Goal: Task Accomplishment & Management: Manage account settings

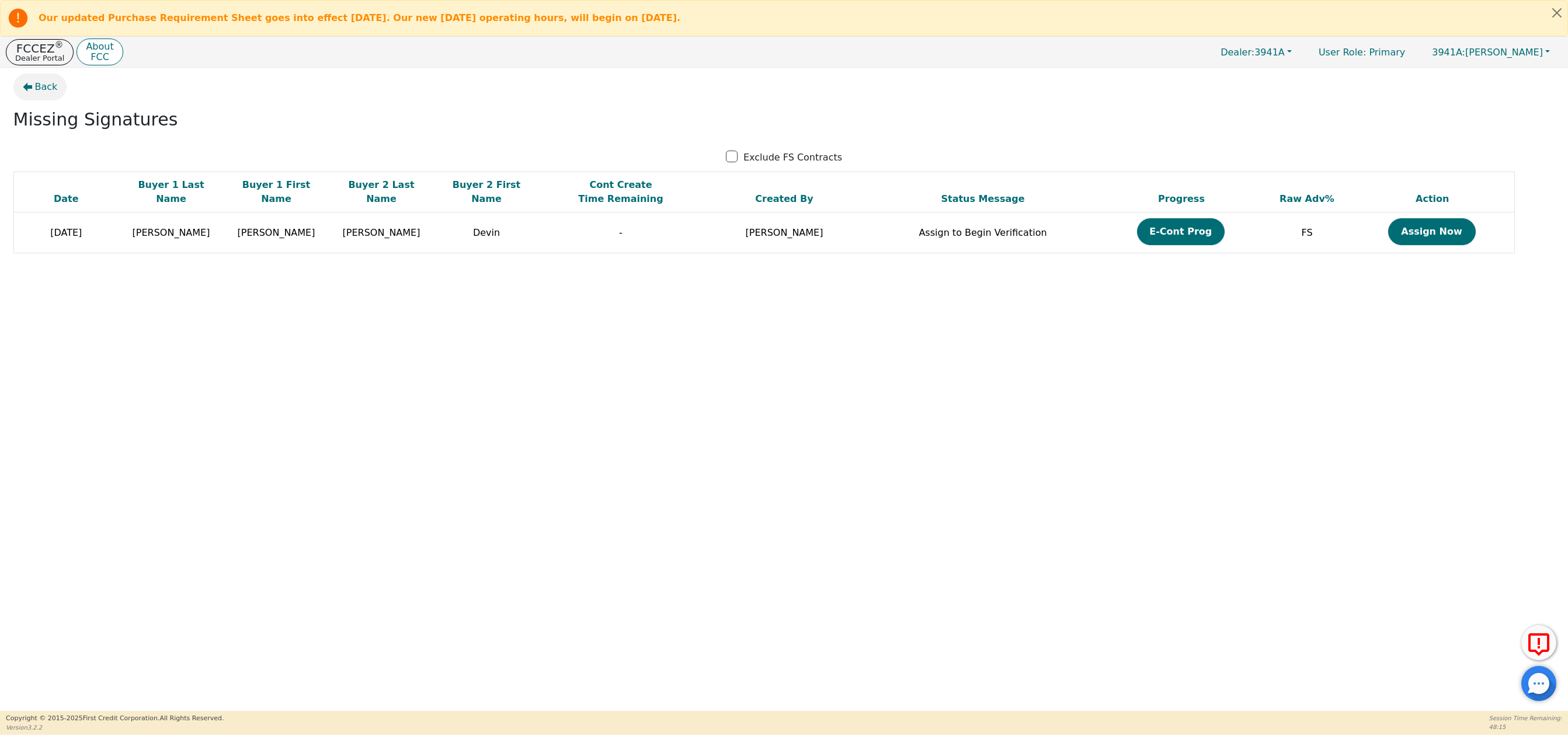
click at [43, 85] on span "Back" at bounding box center [46, 87] width 23 height 14
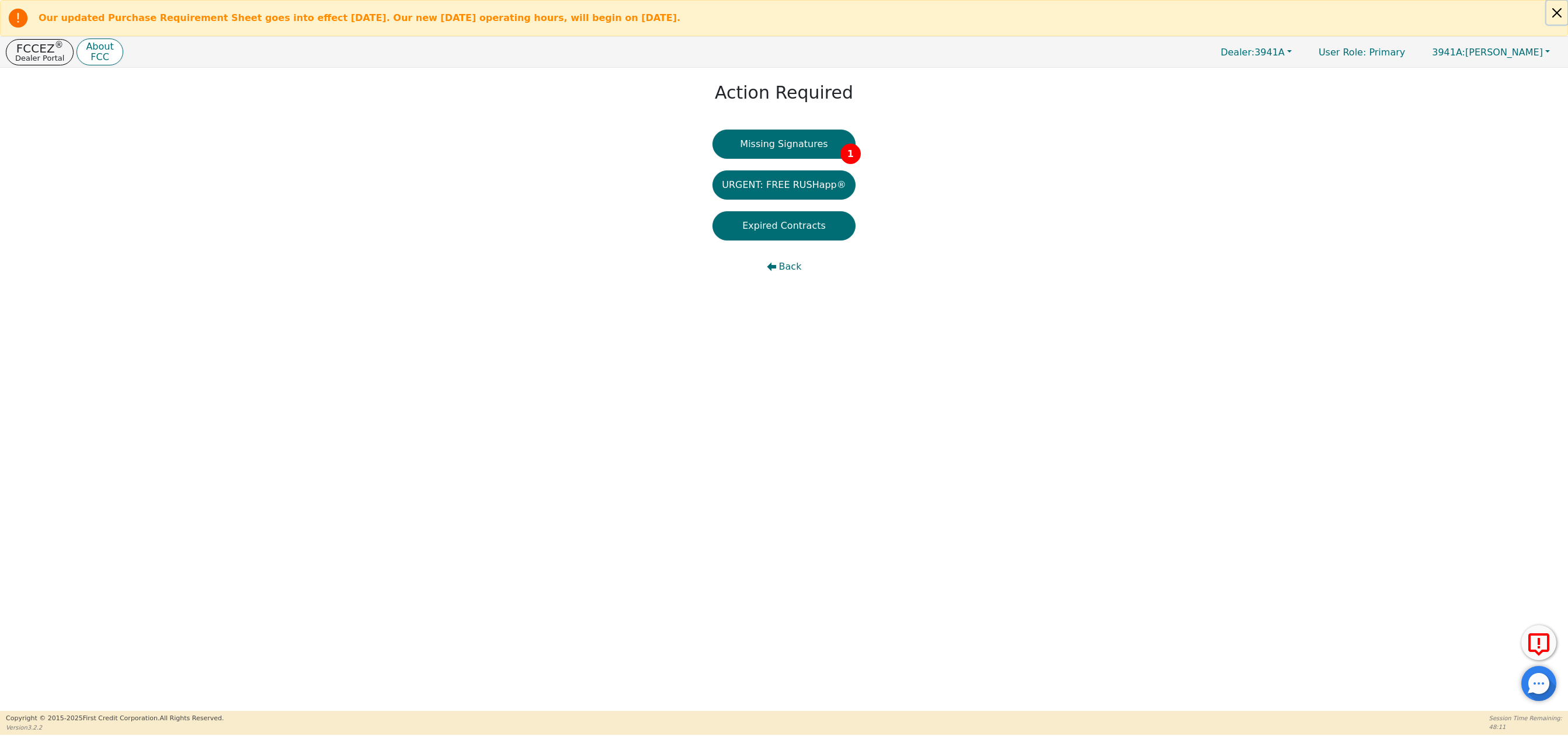
click at [1556, 8] on button "Close alert" at bounding box center [1557, 12] width 21 height 24
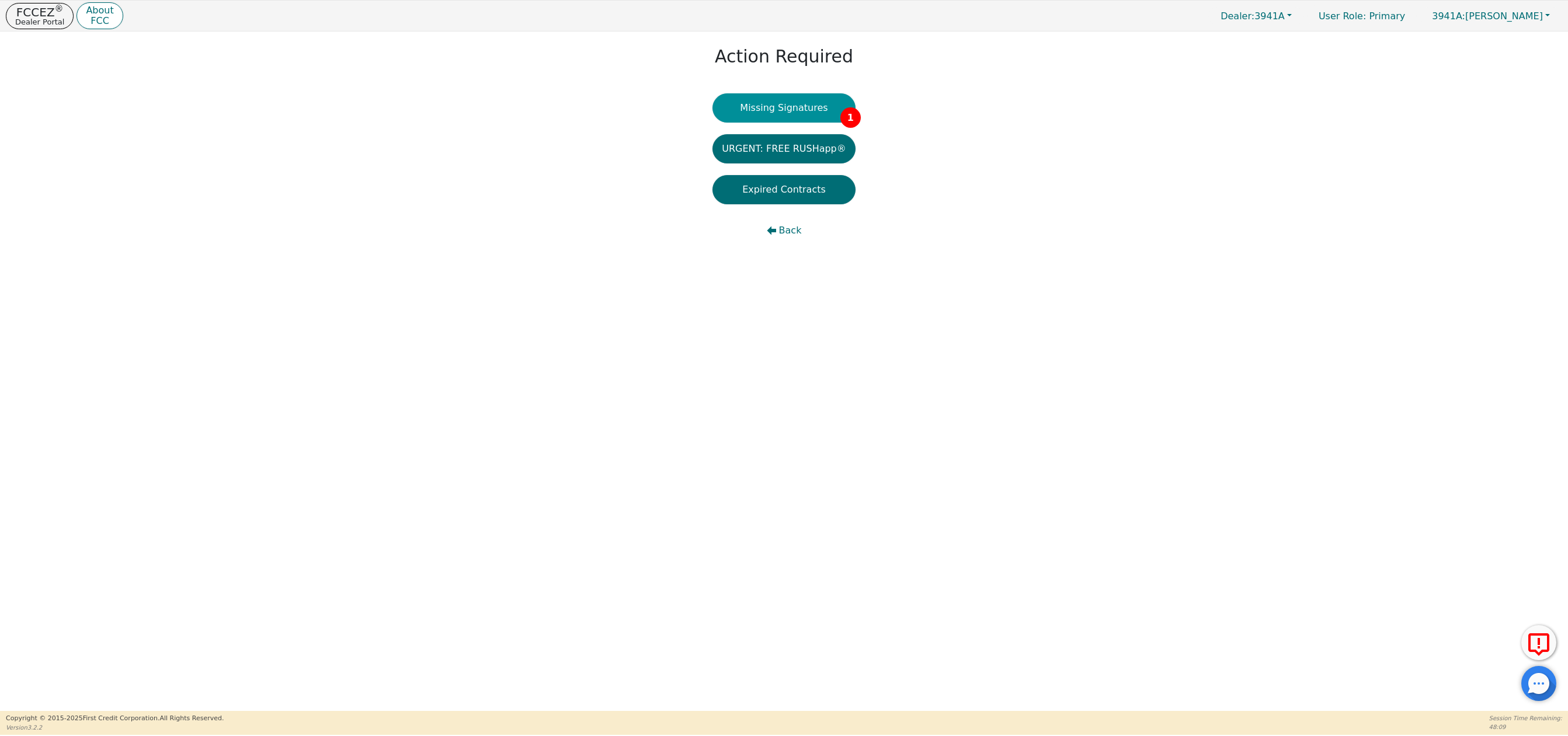
click at [782, 108] on button "Missing Signatures 1" at bounding box center [784, 108] width 143 height 30
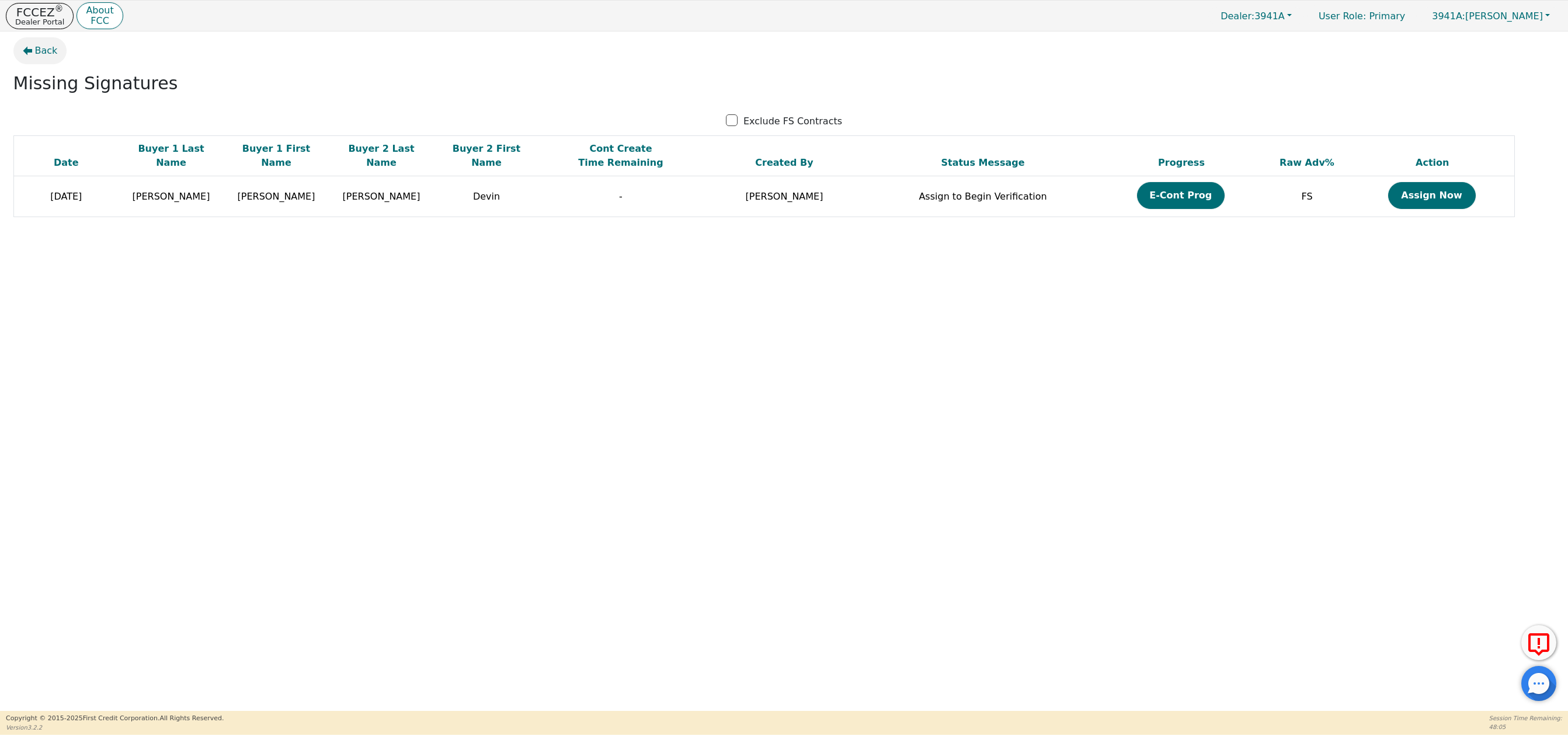
click at [41, 51] on span "Back" at bounding box center [46, 50] width 23 height 14
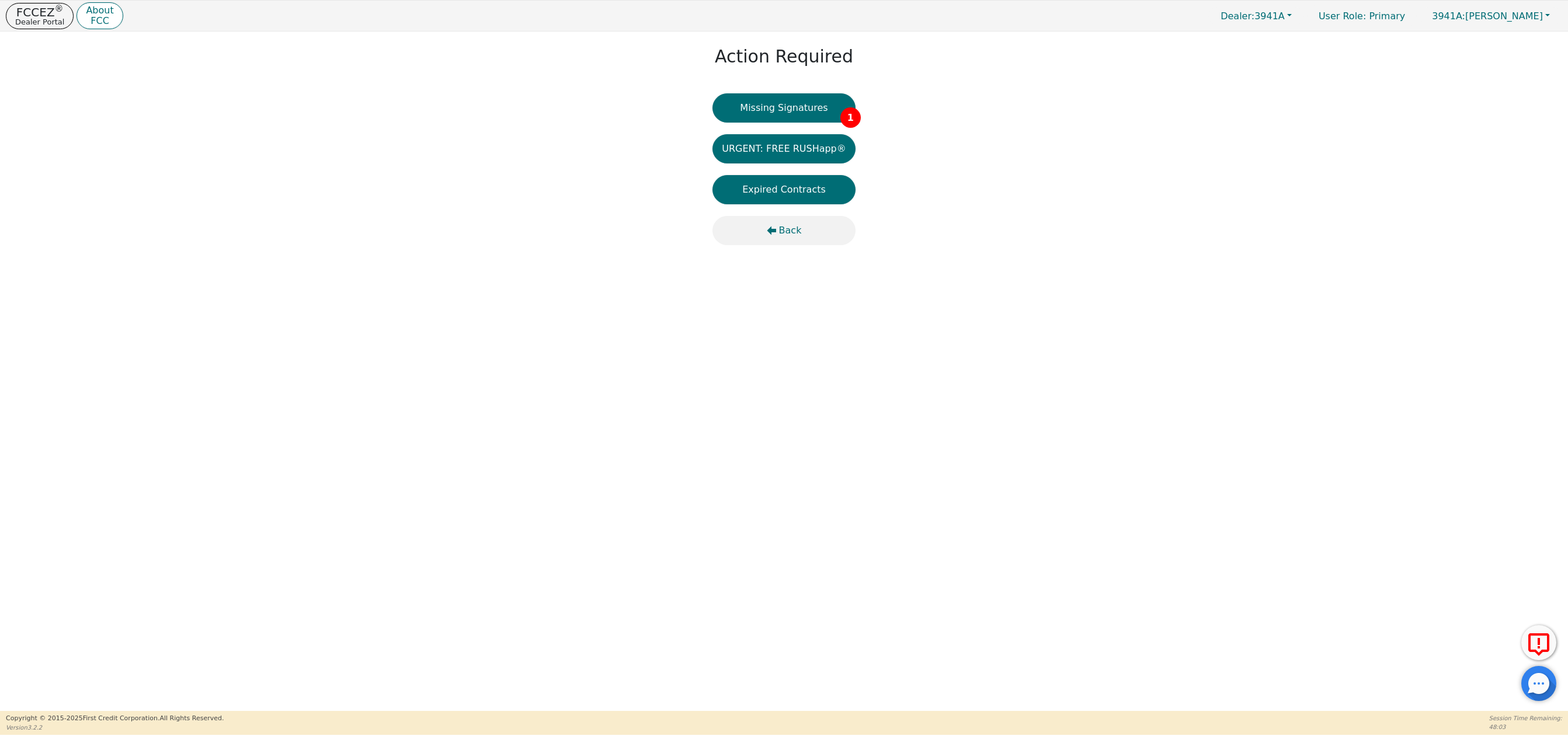
click at [787, 228] on span "Back" at bounding box center [790, 231] width 23 height 14
